Goal: Communication & Community: Answer question/provide support

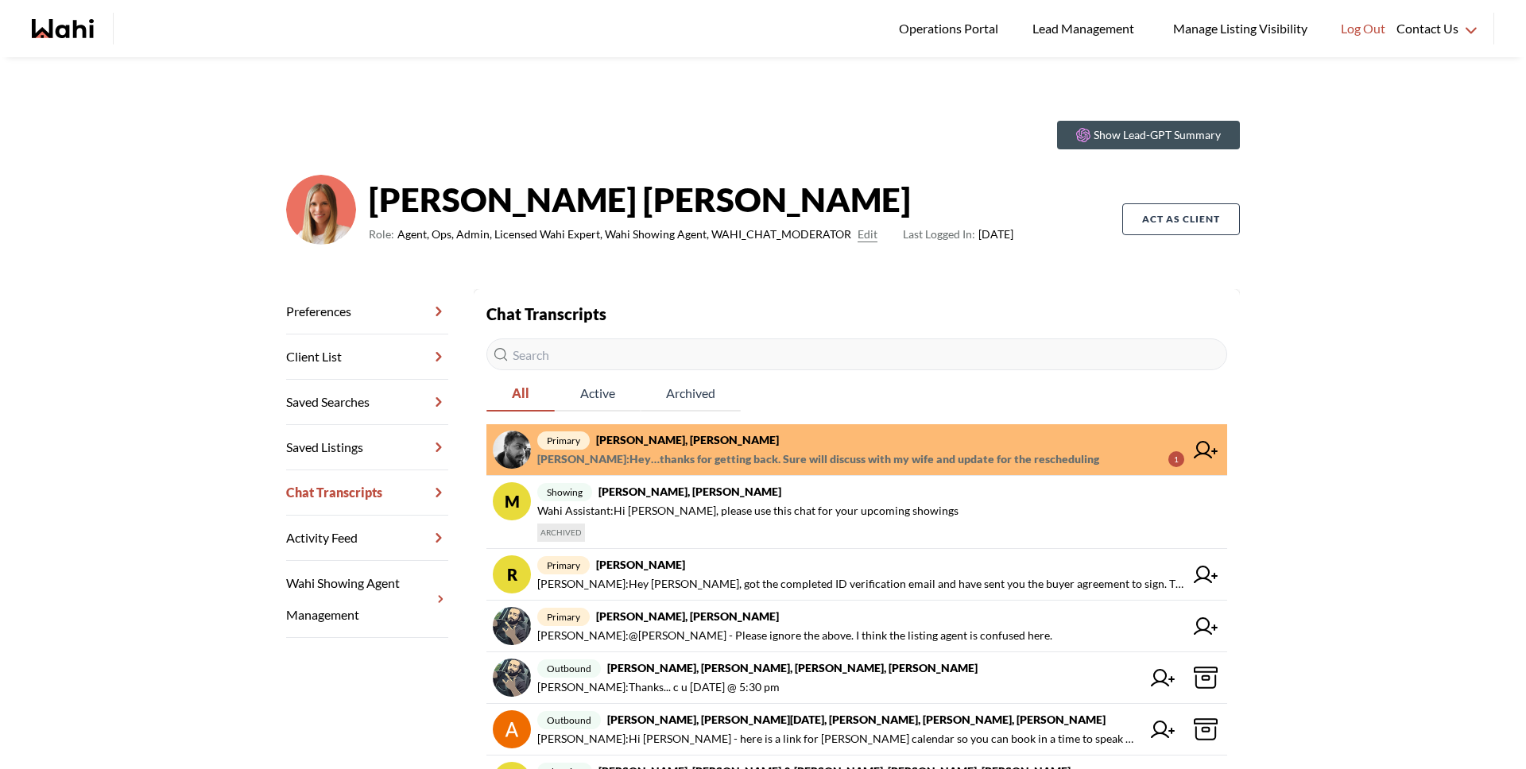
click at [790, 454] on span "Sourav Singh : Hey…thanks for getting back. Sure will discuss with my wife and …" at bounding box center [818, 459] width 562 height 19
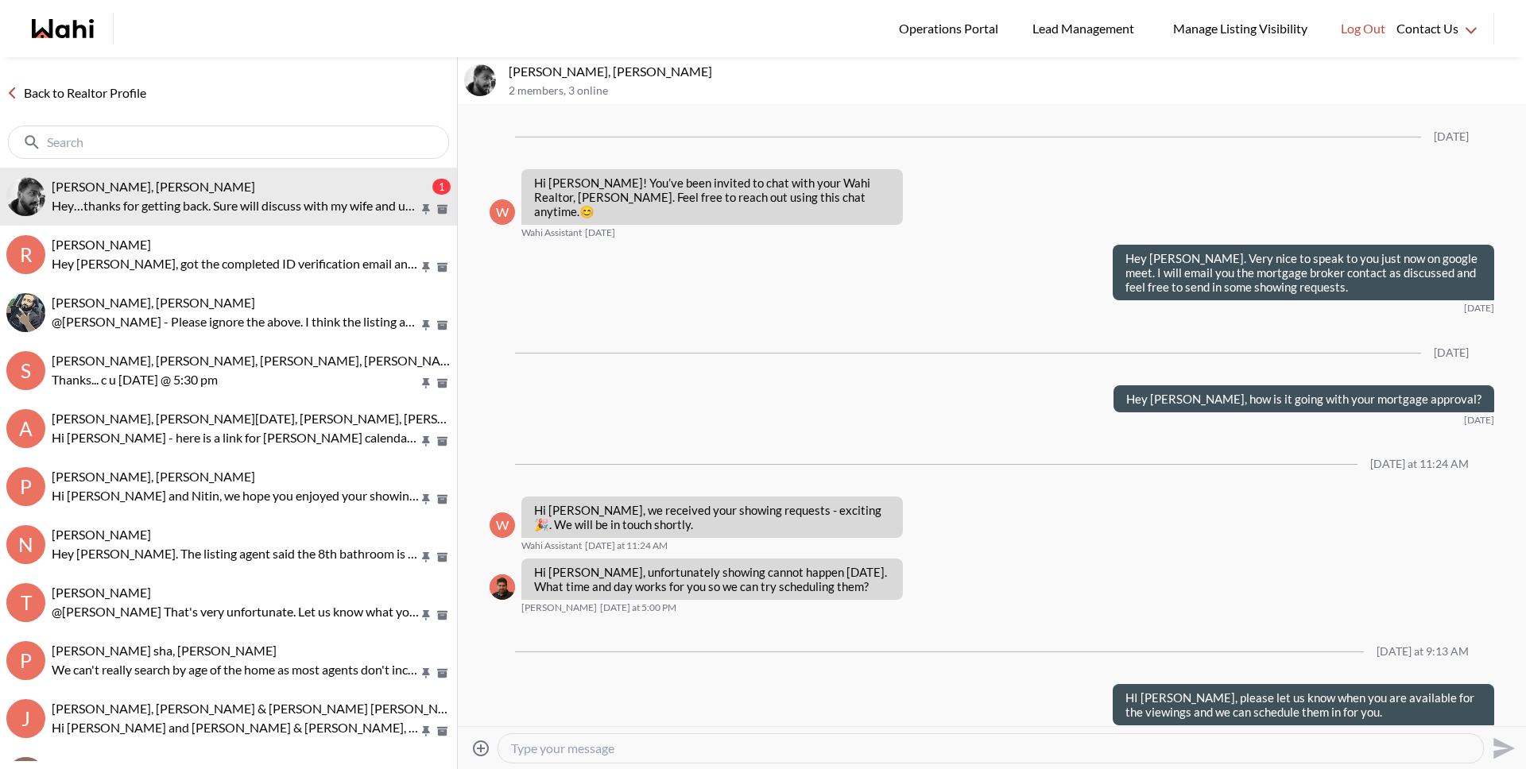
scroll to position [169, 0]
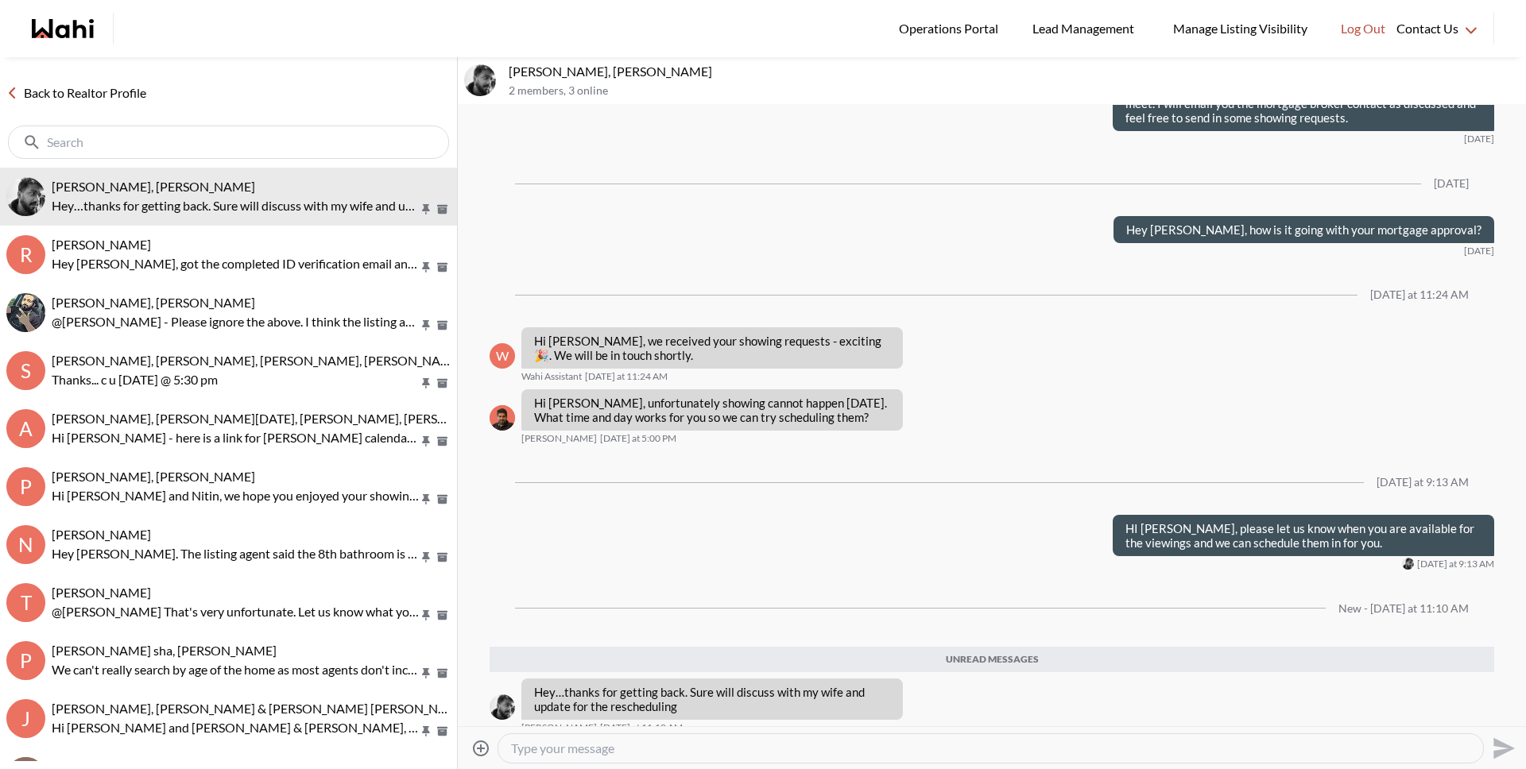
click at [711, 747] on textarea "Type your message" at bounding box center [990, 749] width 959 height 16
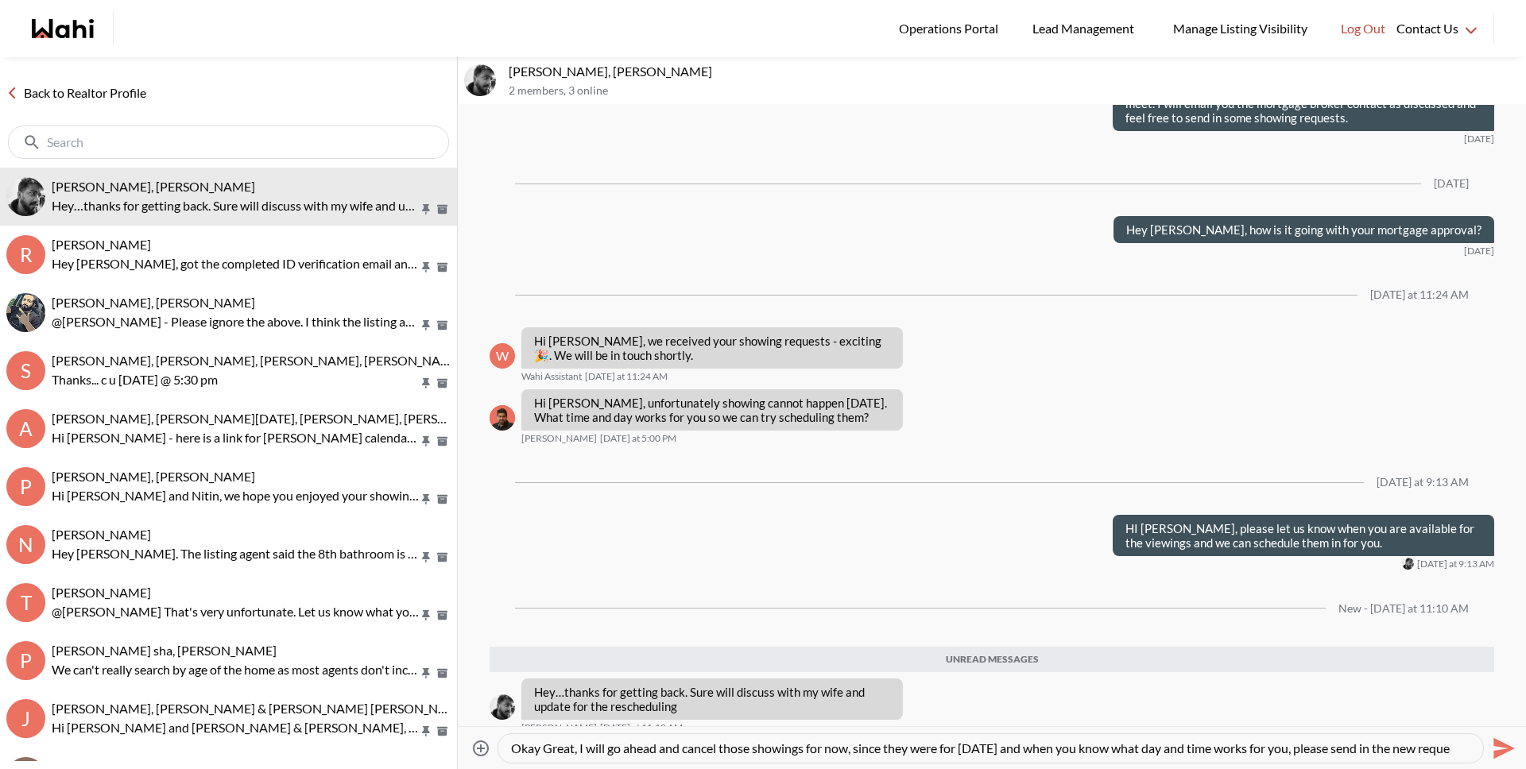
scroll to position [16, 0]
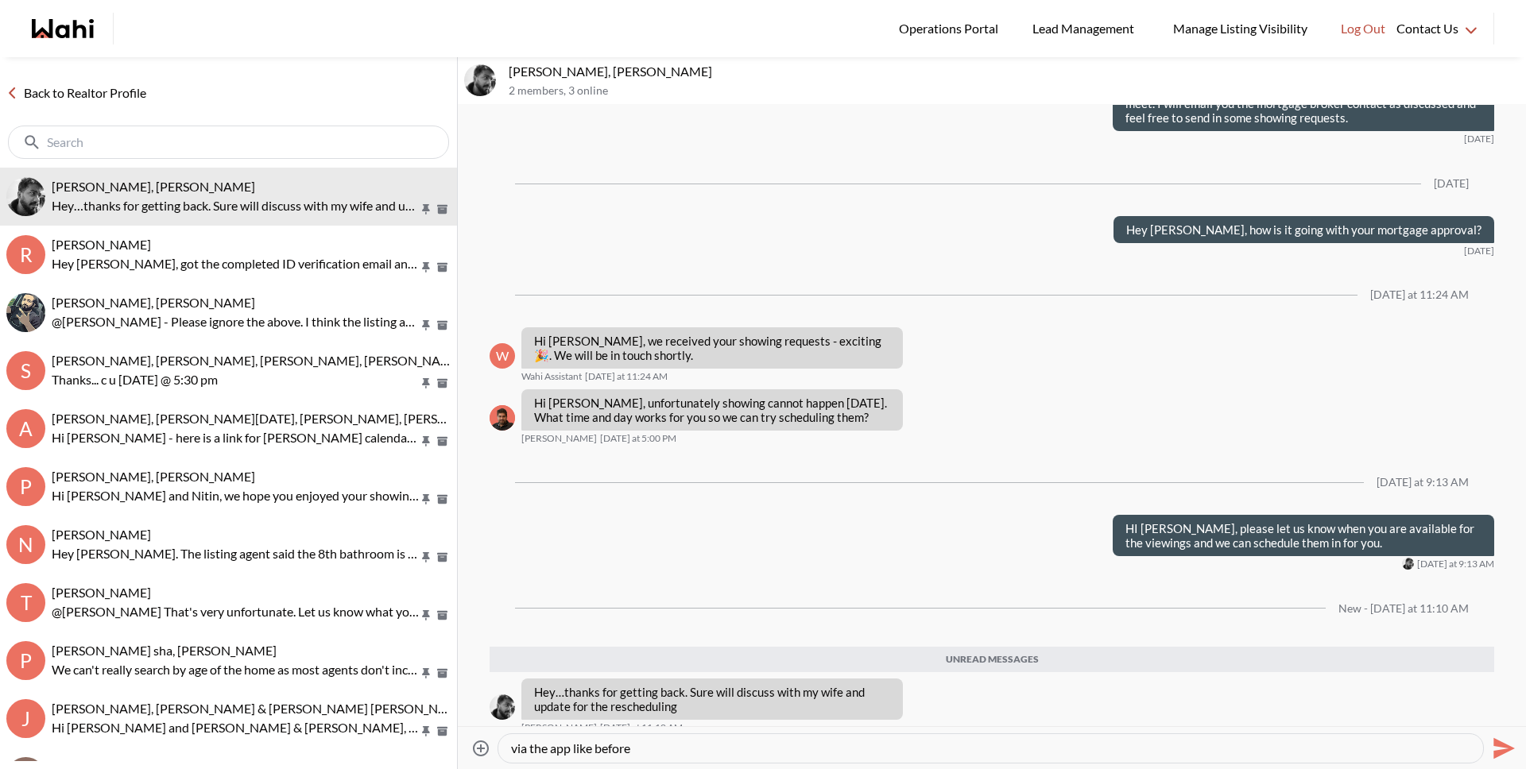
type textarea "Okay Great, I will go ahead and cancel those showings for now, since they were …"
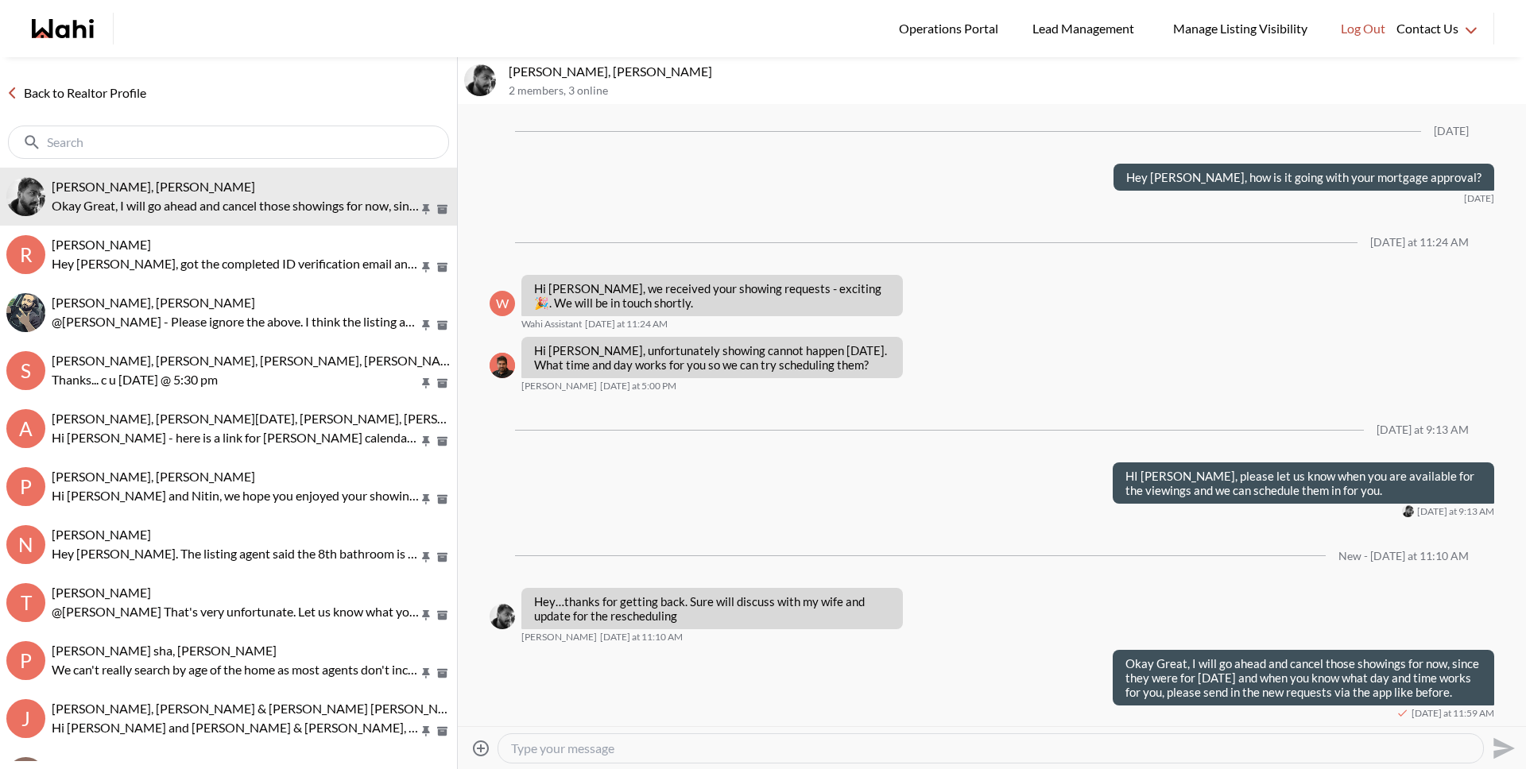
click at [115, 93] on link "Back to Realtor Profile" at bounding box center [76, 93] width 153 height 21
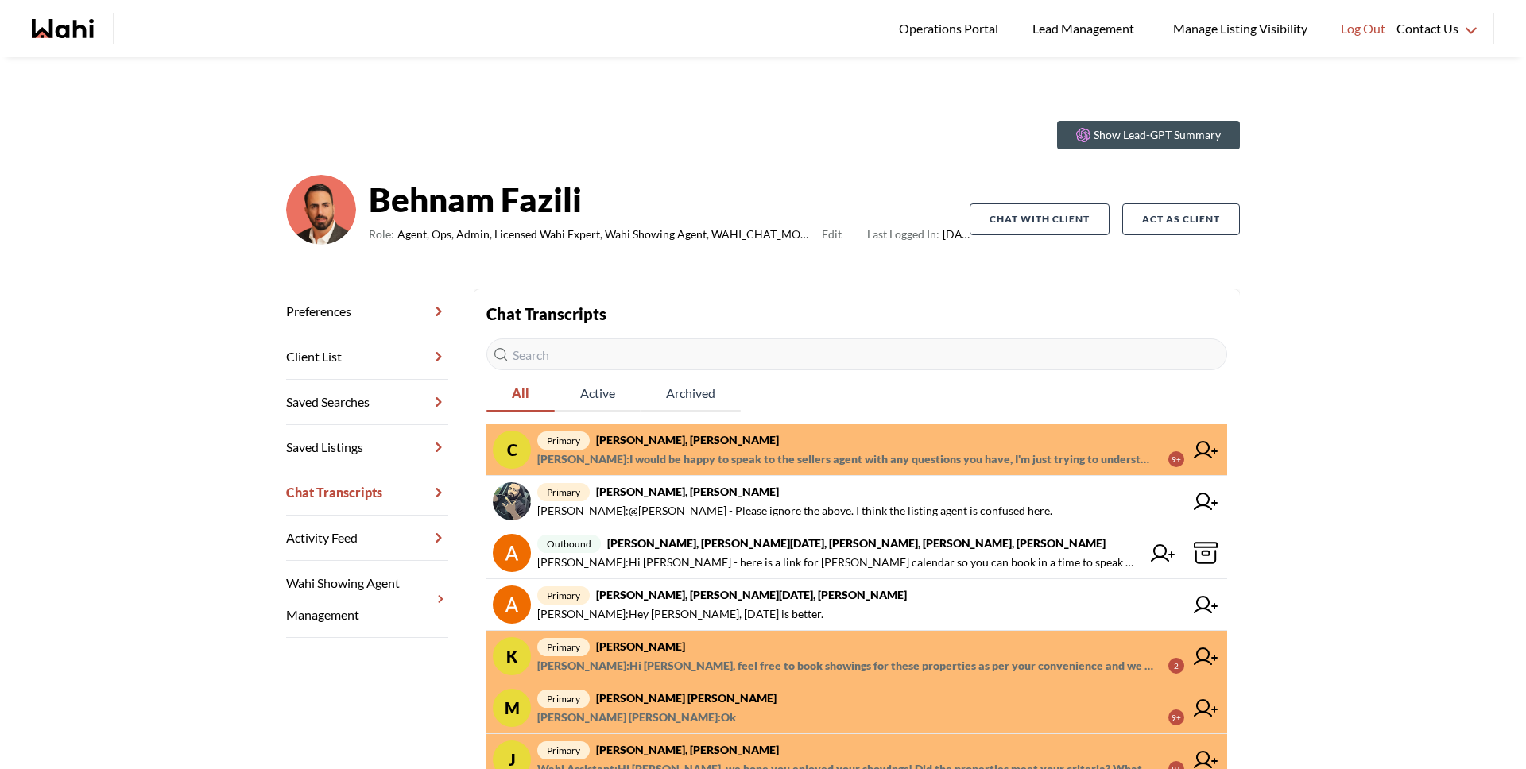
click at [769, 451] on span "[PERSON_NAME] : I would be happy to speak to the sellers agent with any questio…" at bounding box center [846, 459] width 618 height 19
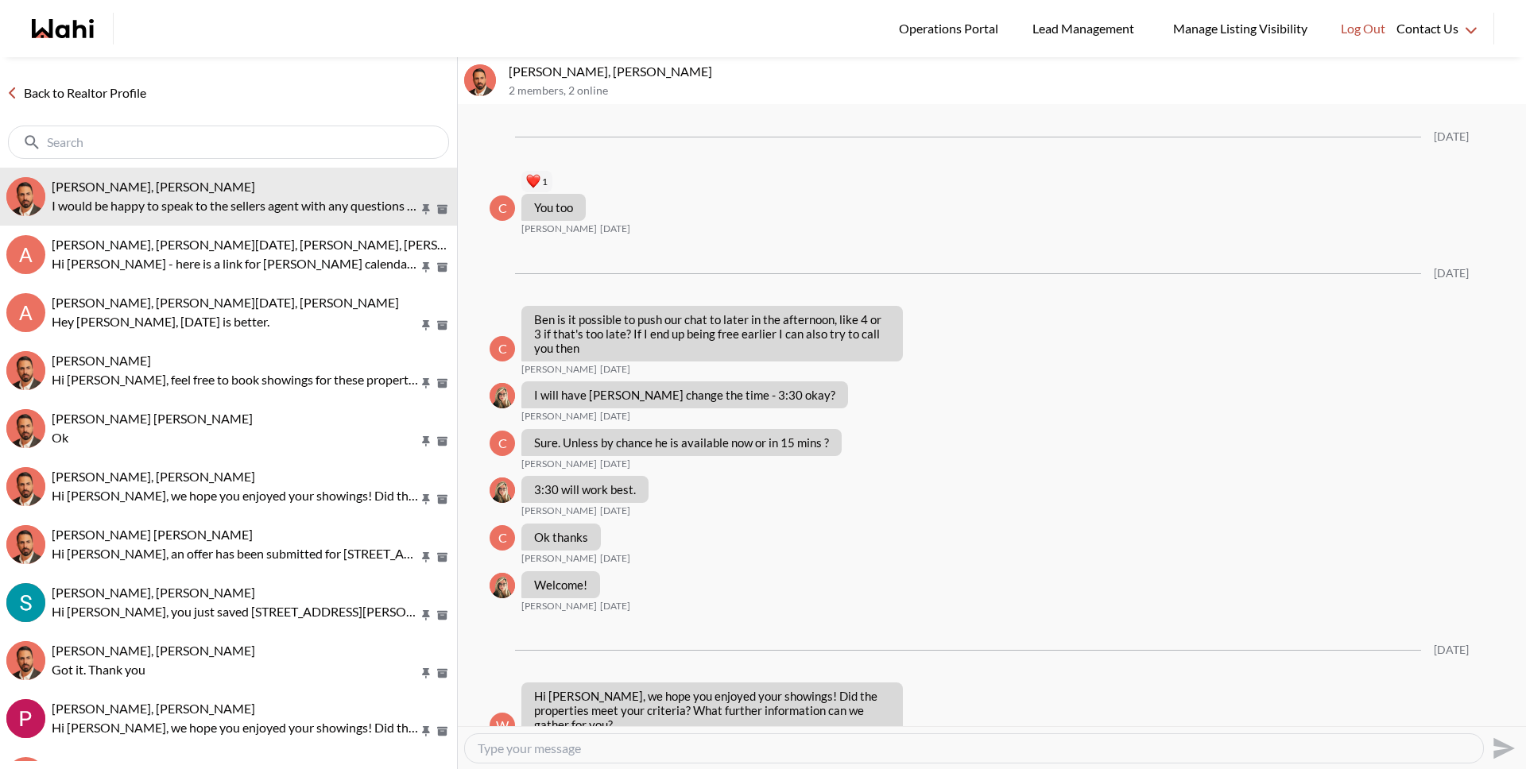
scroll to position [1416, 0]
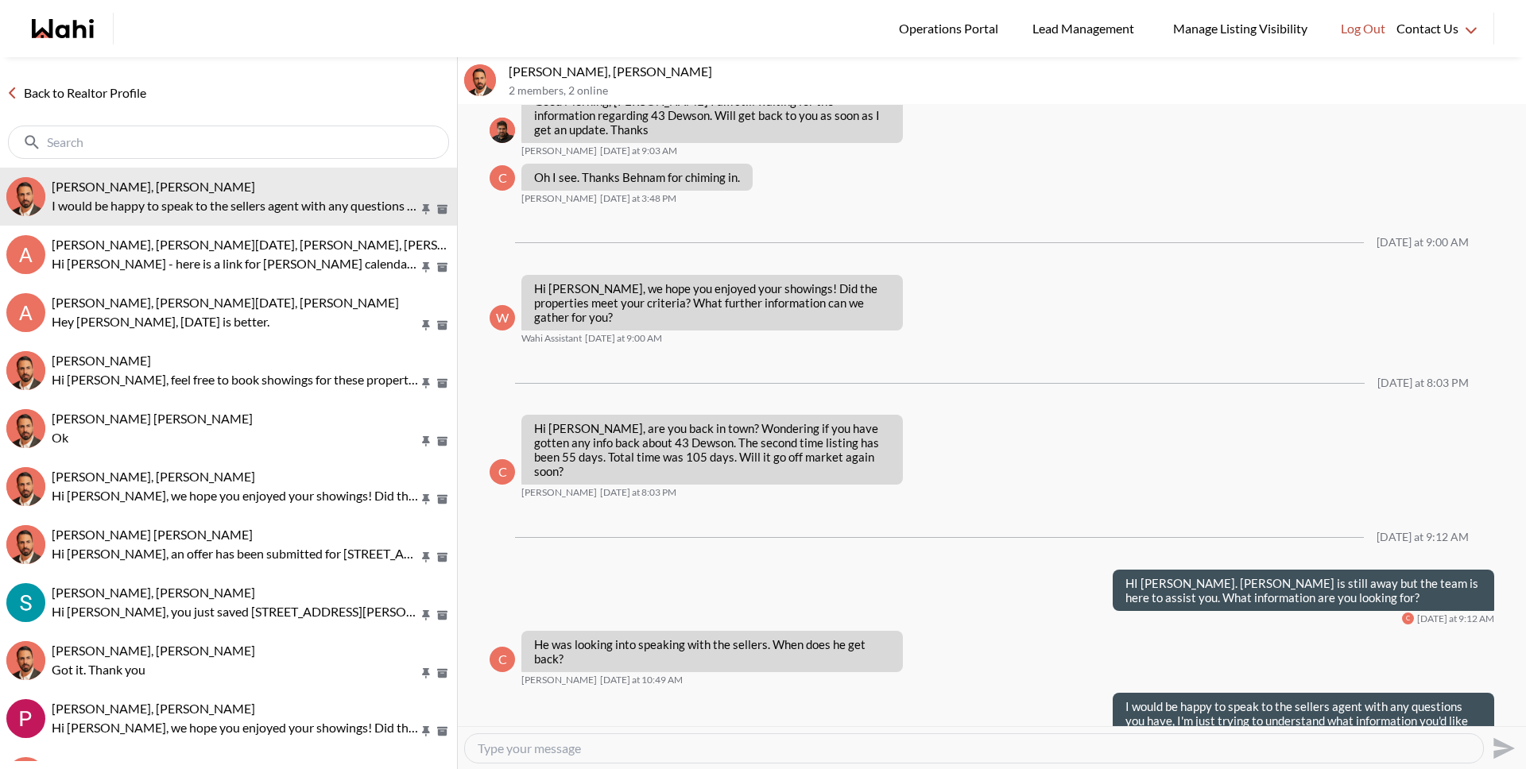
click at [102, 95] on link "Back to Realtor Profile" at bounding box center [76, 93] width 153 height 21
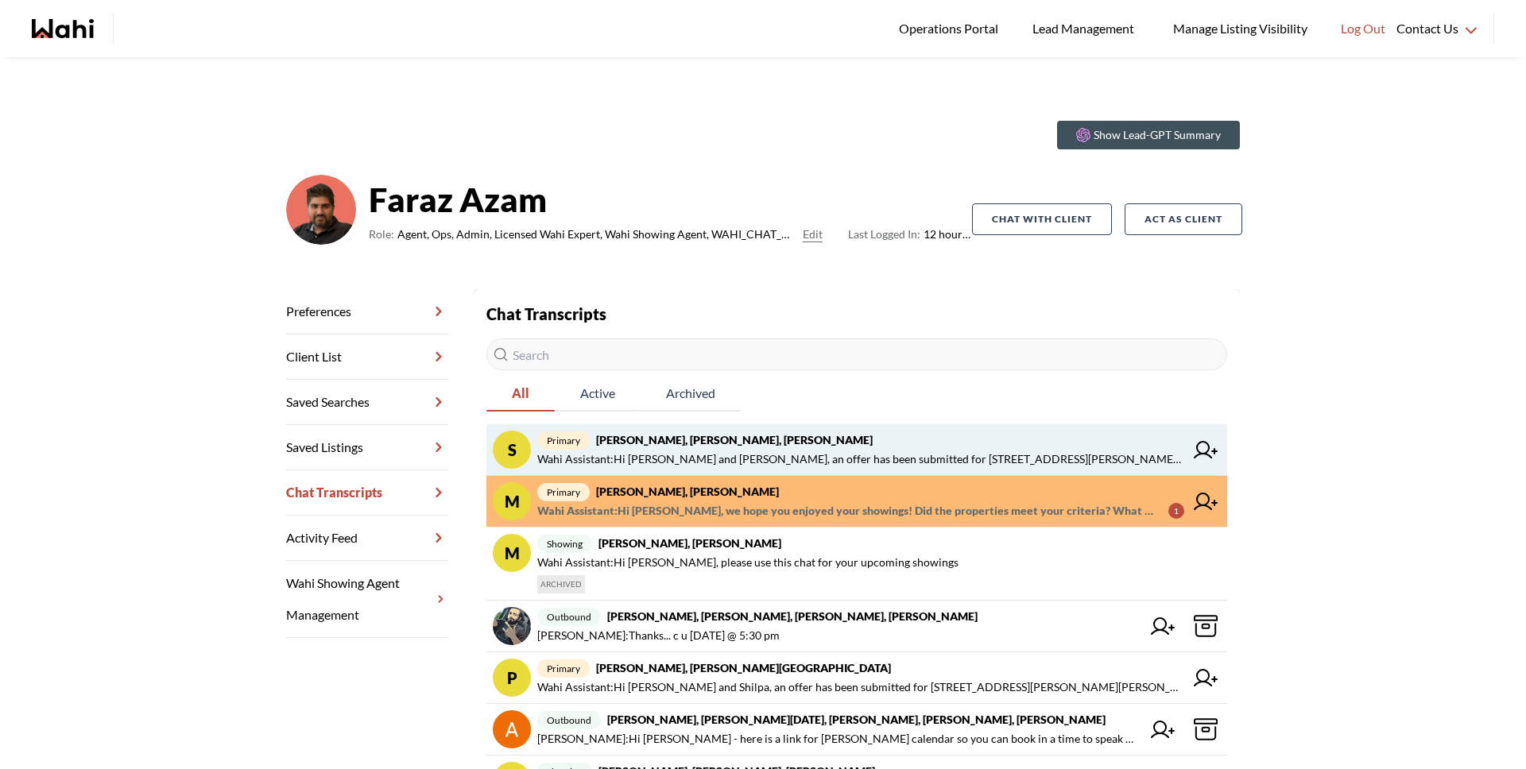
click at [726, 462] on span "Wahi Assistant : Hi Stannette and Rajesh, an offer has been submitted for 105 C…" at bounding box center [860, 459] width 647 height 19
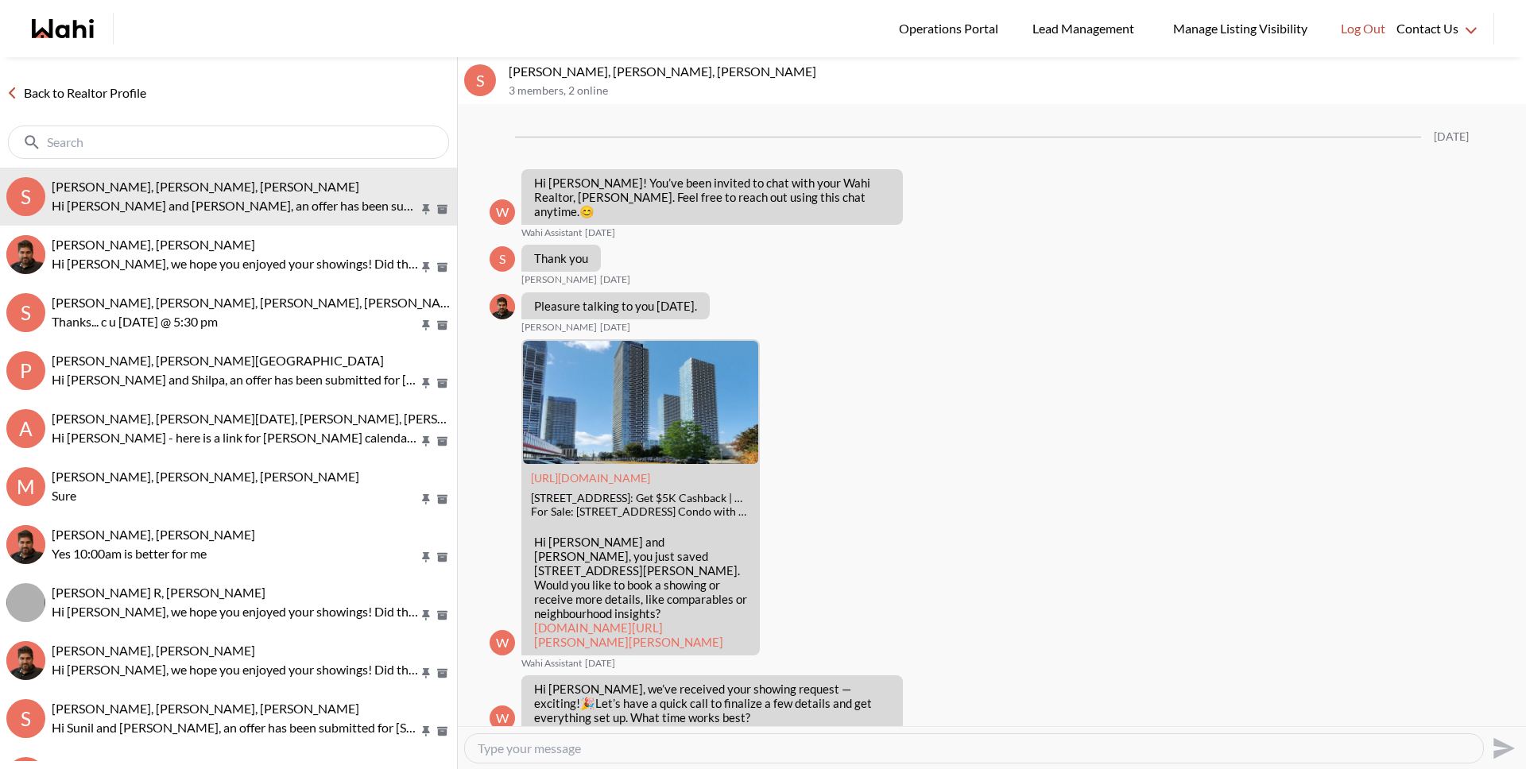
scroll to position [2092, 0]
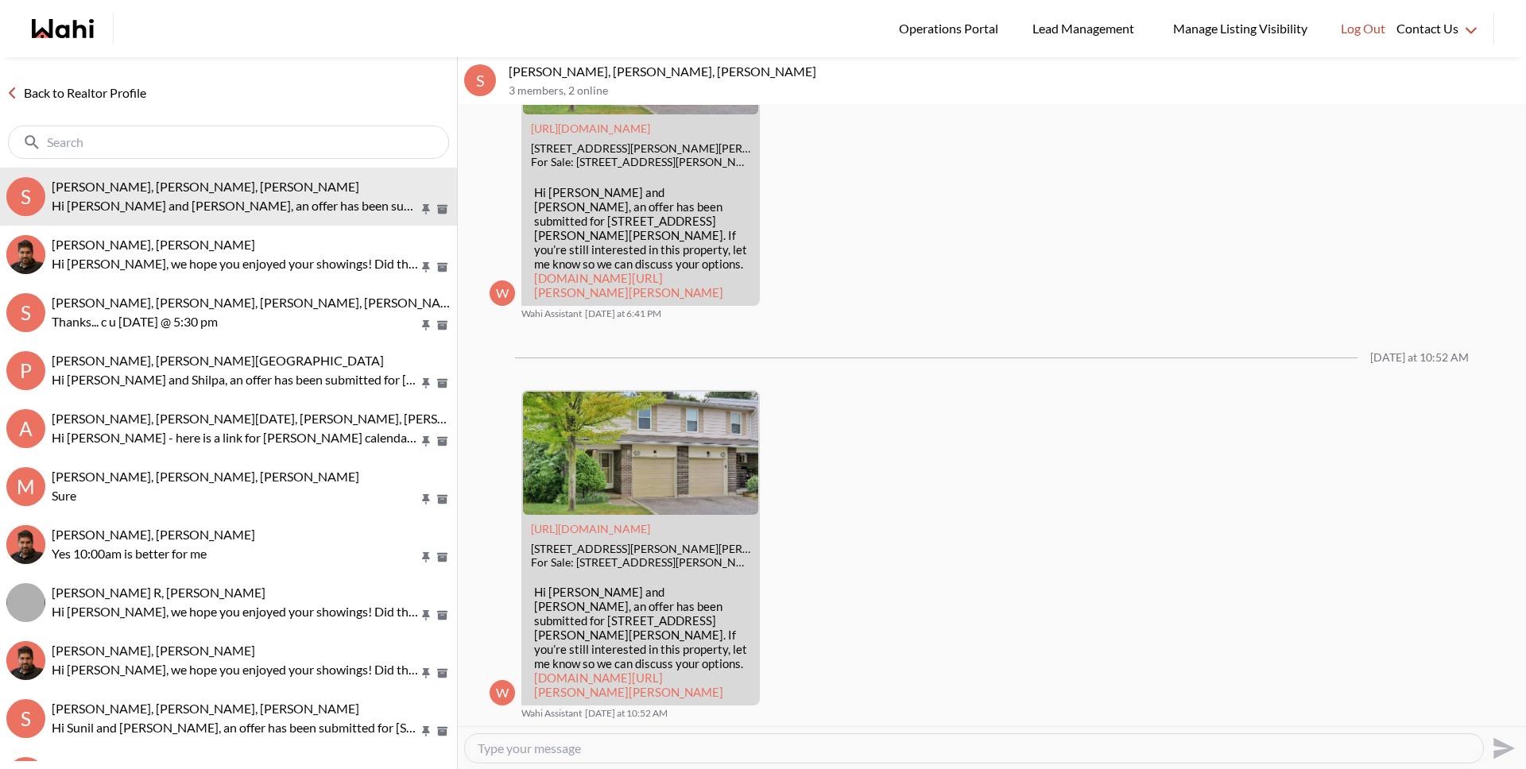
click at [105, 89] on link "Back to Realtor Profile" at bounding box center [76, 93] width 153 height 21
